Goal: Information Seeking & Learning: Learn about a topic

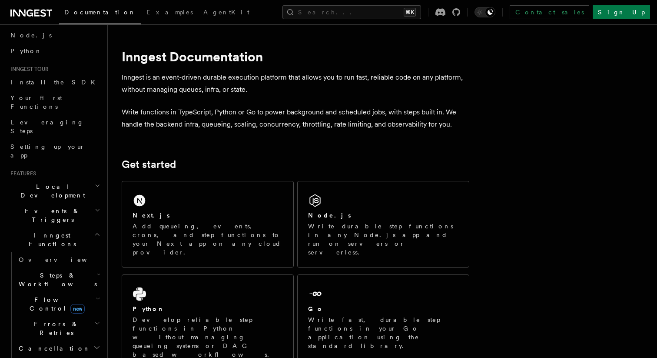
scroll to position [58, 0]
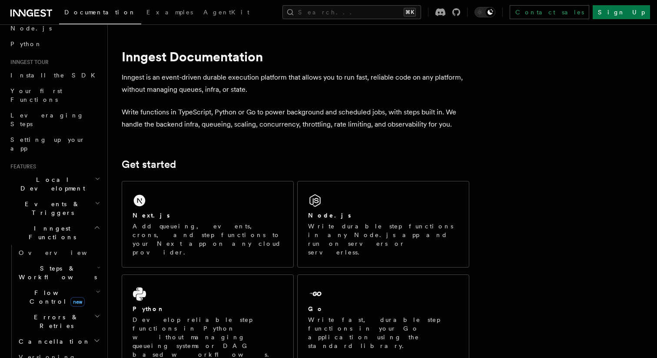
click at [38, 313] on span "Errors & Retries" at bounding box center [54, 321] width 79 height 17
click at [39, 313] on span "Errors & Retries" at bounding box center [54, 321] width 79 height 17
click at [39, 288] on span "Flow Control new" at bounding box center [55, 296] width 80 height 17
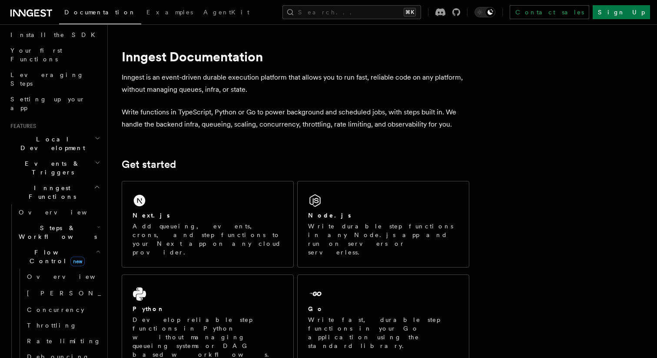
scroll to position [110, 0]
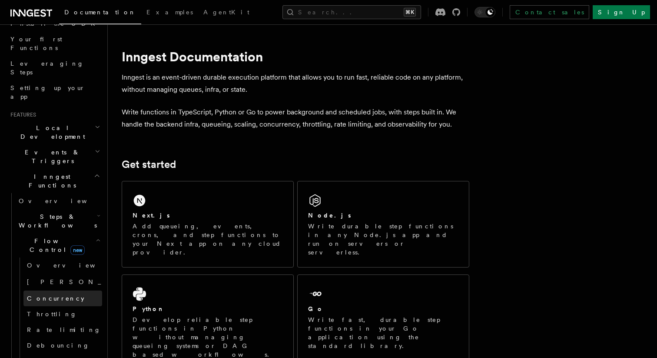
click at [46, 290] on link "Concurrency" at bounding box center [62, 298] width 79 height 16
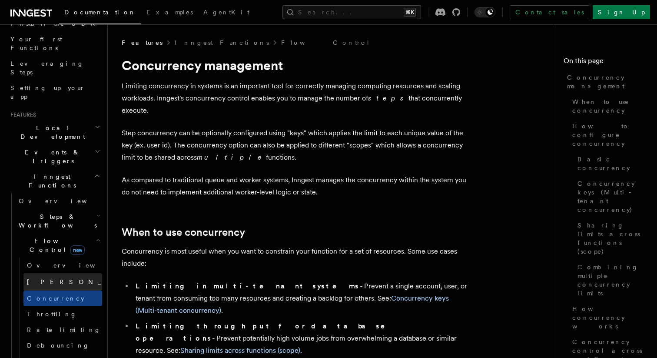
click at [46, 278] on span "Singleton" at bounding box center [90, 281] width 127 height 7
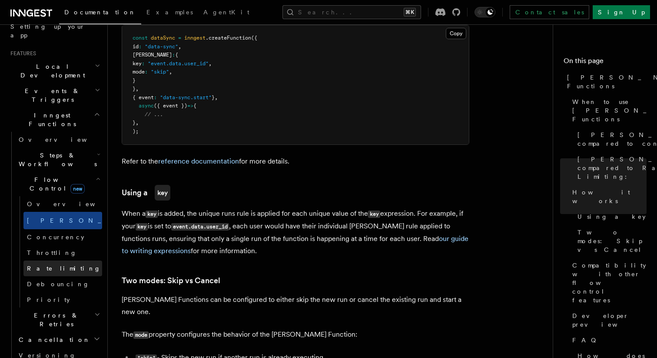
scroll to position [178, 0]
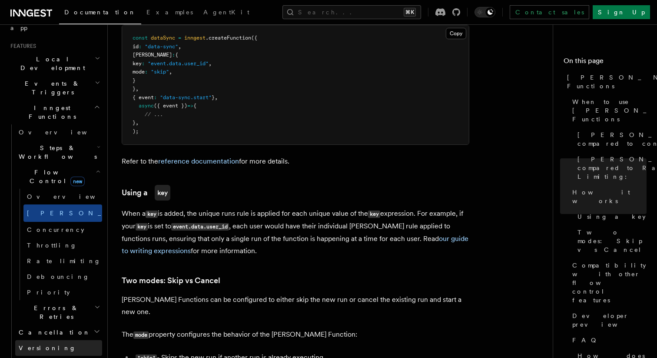
click at [53, 340] on link "Versioning" at bounding box center [58, 348] width 87 height 16
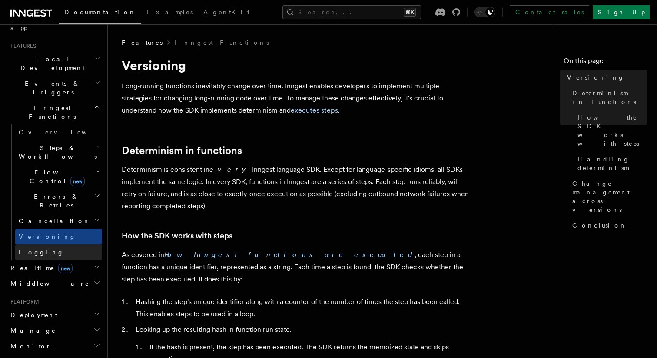
click at [54, 244] on link "Logging" at bounding box center [58, 252] width 87 height 16
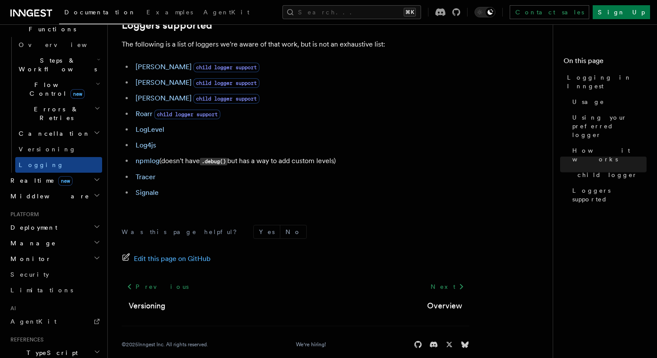
scroll to position [267, 0]
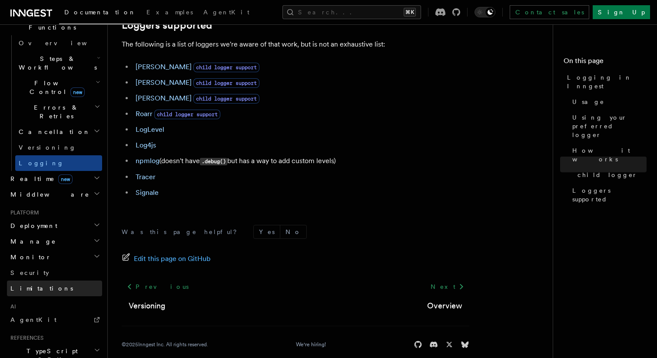
click at [36, 285] on span "Limitations" at bounding box center [41, 288] width 63 height 7
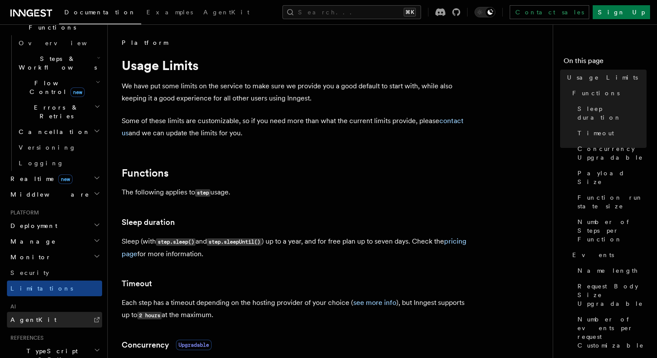
click at [60, 312] on link "AgentKit" at bounding box center [54, 320] width 95 height 16
